Goal: Obtain resource: Download file/media

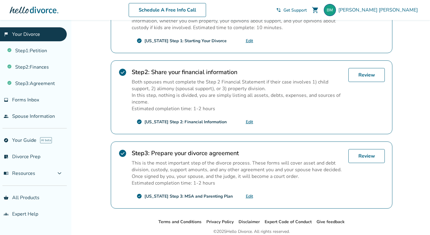
scroll to position [152, 0]
click at [359, 155] on link "Review" at bounding box center [366, 156] width 36 height 14
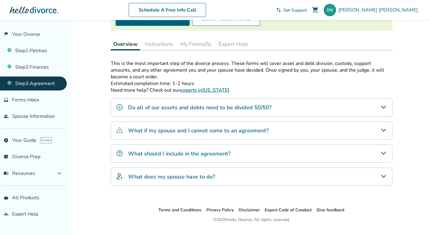
scroll to position [90, 0]
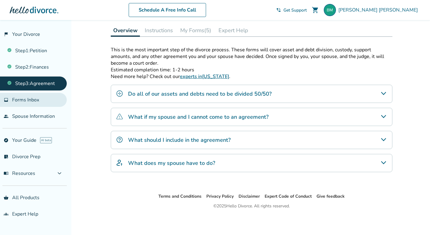
click at [32, 97] on span "Forms Inbox" at bounding box center [25, 99] width 27 height 7
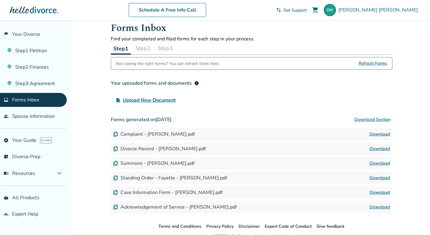
scroll to position [9, 0]
click at [140, 51] on button "Step 2" at bounding box center [143, 48] width 20 height 12
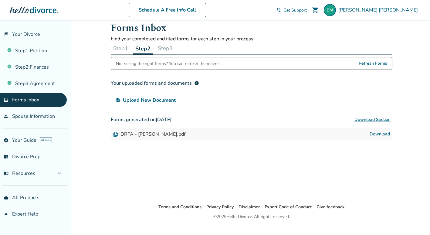
click at [164, 50] on button "Step 3" at bounding box center [165, 48] width 20 height 12
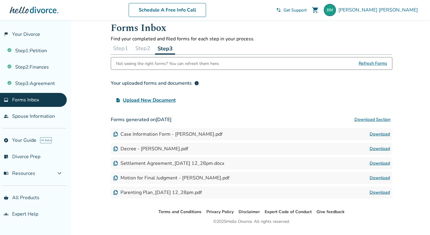
click at [379, 163] on link "Download" at bounding box center [379, 162] width 20 height 7
click at [384, 192] on link "Download" at bounding box center [379, 192] width 20 height 7
click at [380, 179] on link "Download" at bounding box center [379, 177] width 20 height 7
